Goal: Task Accomplishment & Management: Use online tool/utility

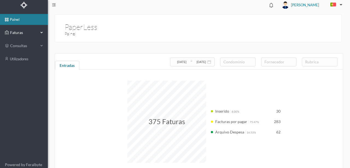
click at [14, 30] on span "Faturas" at bounding box center [24, 32] width 30 height 5
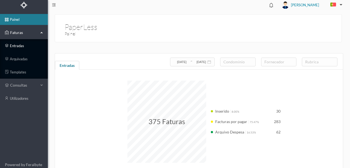
click at [17, 46] on link "entradas" at bounding box center [24, 45] width 48 height 11
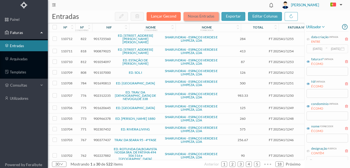
click at [202, 16] on button "Novas Entradas" at bounding box center [200, 16] width 35 height 9
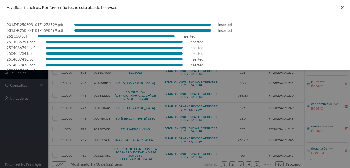
click at [340, 9] on icon "icon: close" at bounding box center [342, 7] width 4 height 4
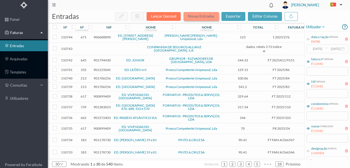
click at [200, 18] on button "Novas Entradas" at bounding box center [200, 16] width 35 height 9
